Goal: Task Accomplishment & Management: Use online tool/utility

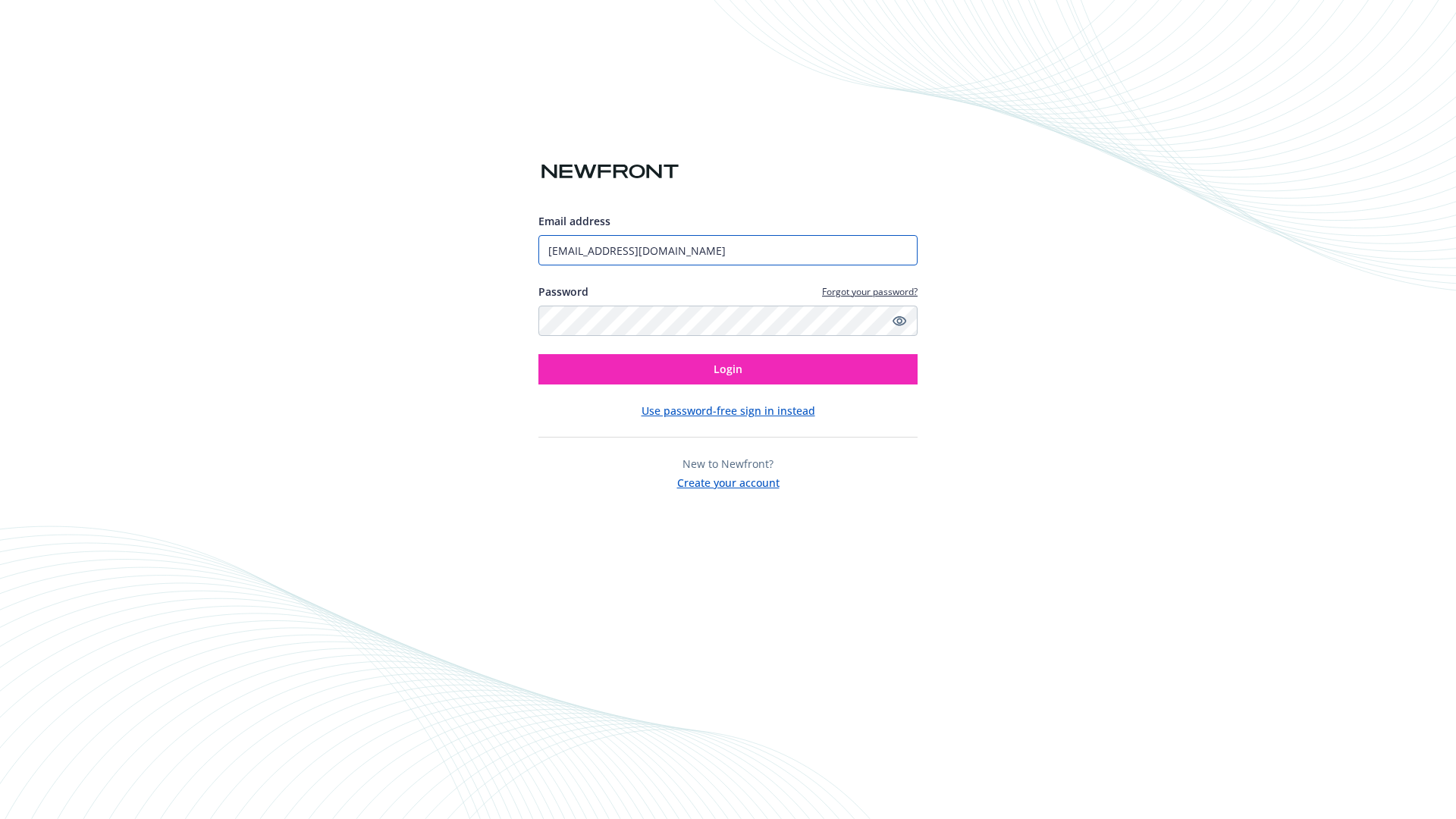
type input "[EMAIL_ADDRESS][DOMAIN_NAME]"
click at [728, 369] on span "Login" at bounding box center [728, 369] width 29 height 14
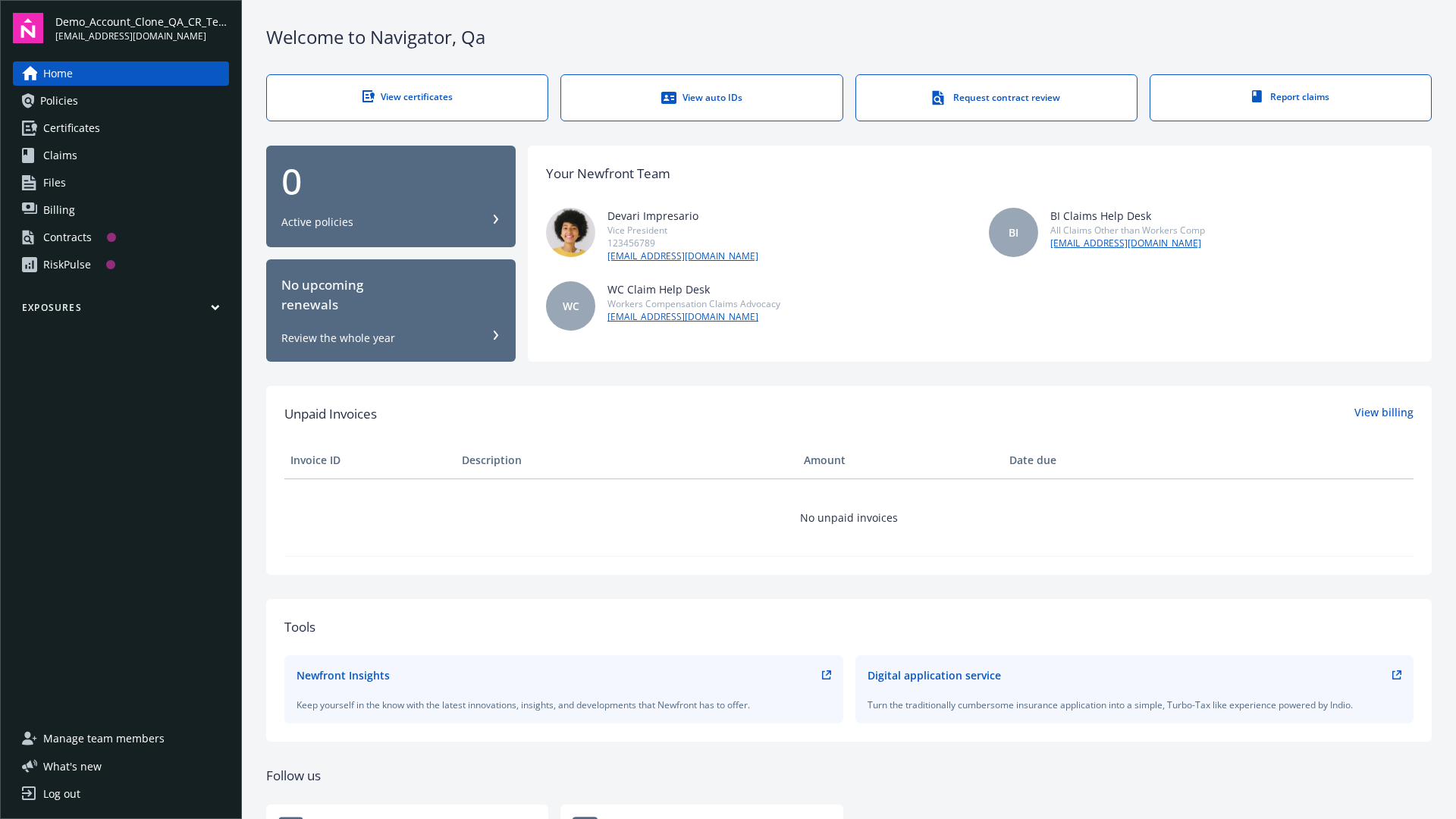
click at [142, 28] on span "Demo_Account_Clone_QA_CR_Tests_Prospect" at bounding box center [142, 21] width 174 height 16
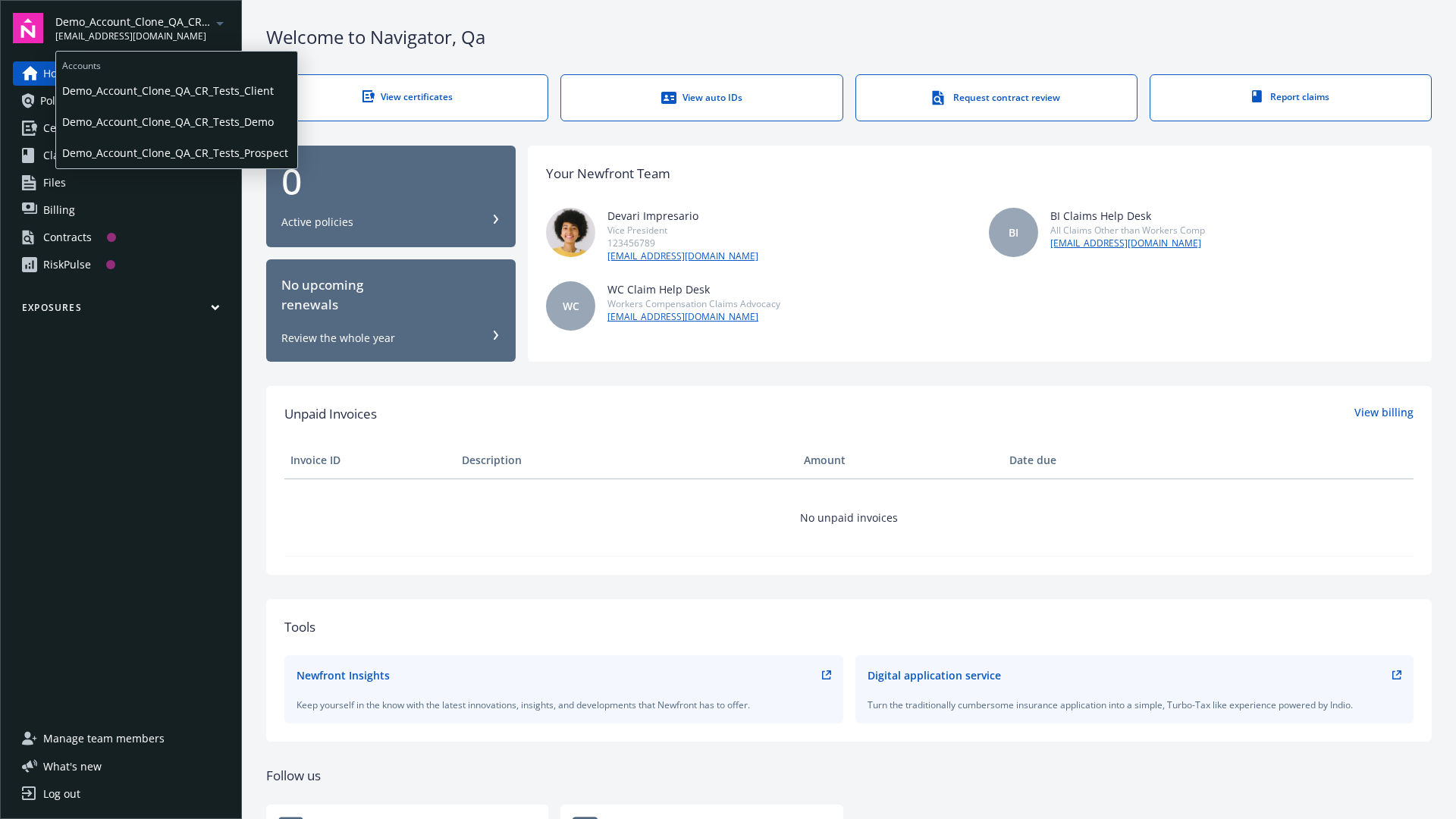
click at [175, 90] on span "Demo_Account_Clone_QA_CR_Tests_Client" at bounding box center [177, 90] width 229 height 31
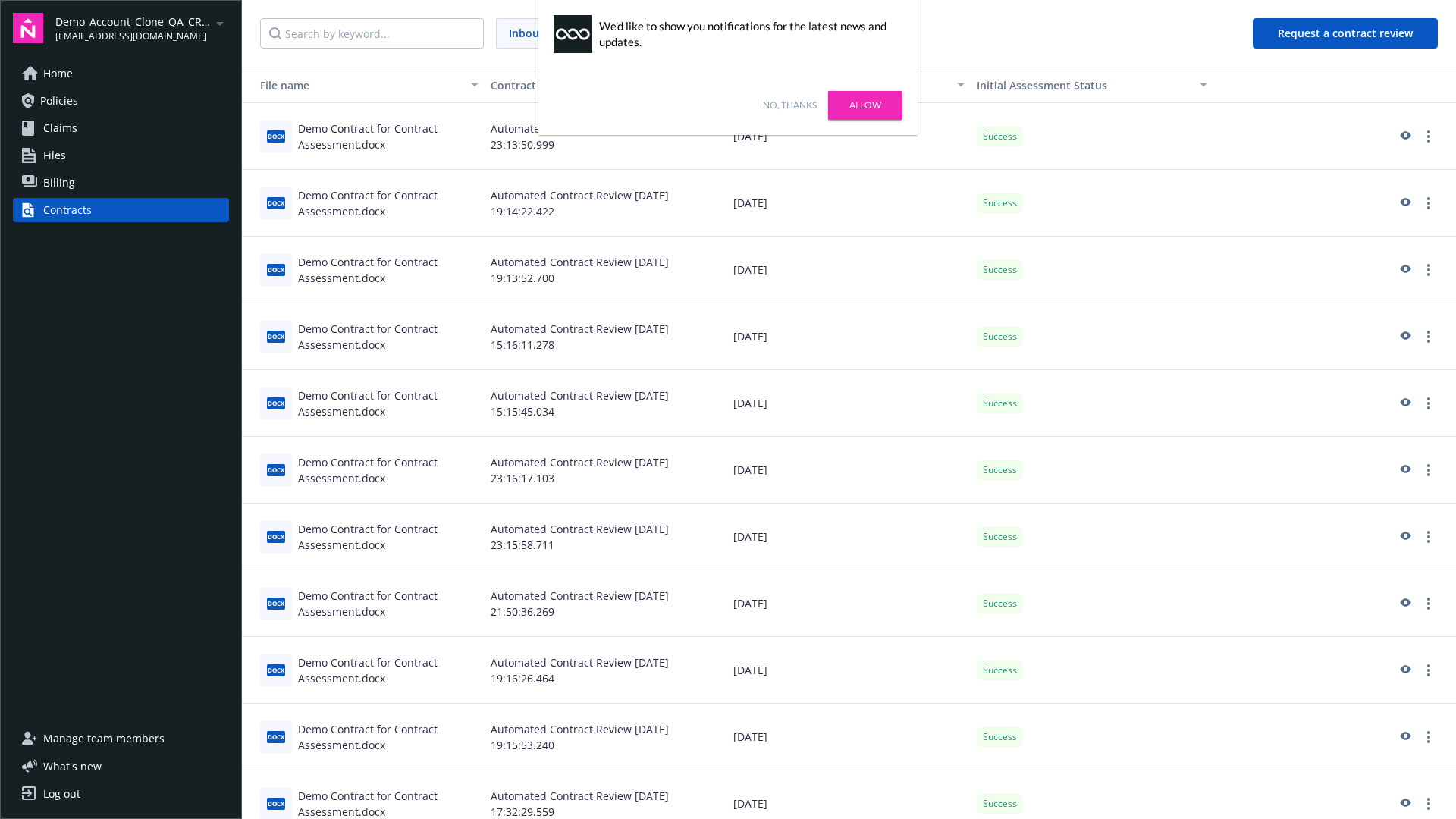
click at [789, 105] on link "No, thanks" at bounding box center [790, 105] width 53 height 13
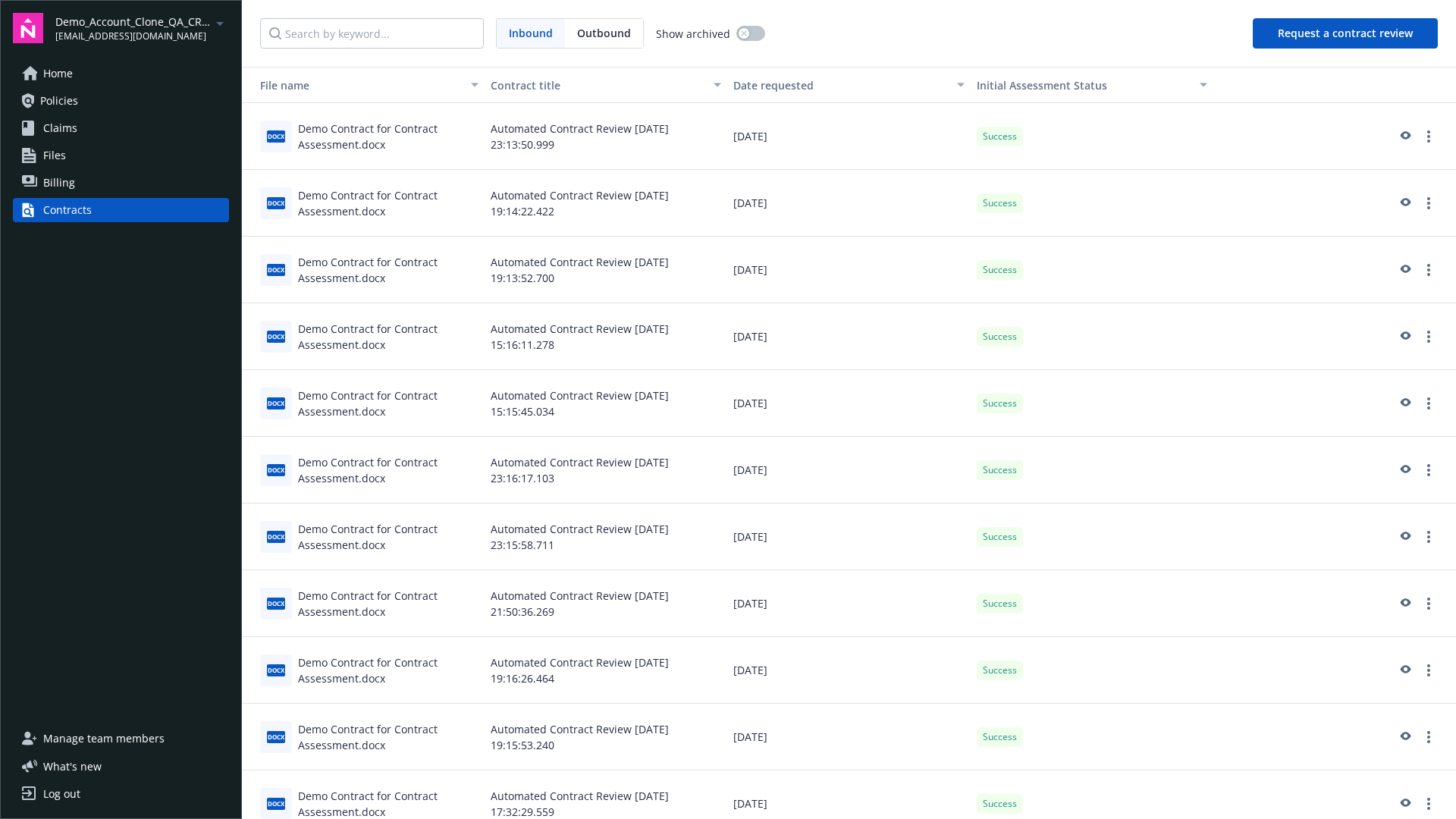
click at [1346, 33] on button "Request a contract review" at bounding box center [1345, 33] width 185 height 30
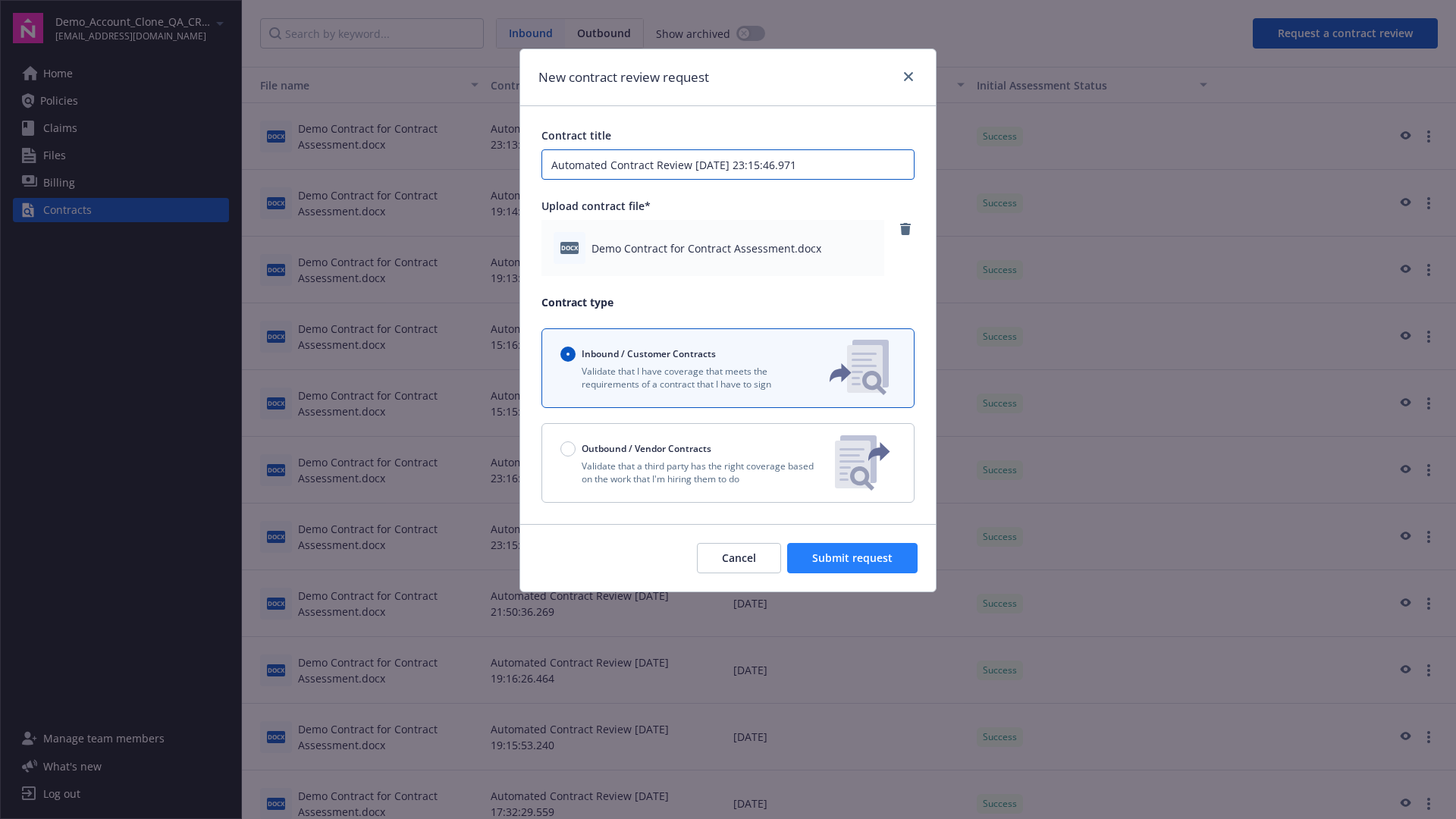
type input "Automated Contract Review [DATE] 23:15:46.971"
click at [853, 558] on span "Submit request" at bounding box center [852, 557] width 80 height 14
